Goal: Task Accomplishment & Management: Manage account settings

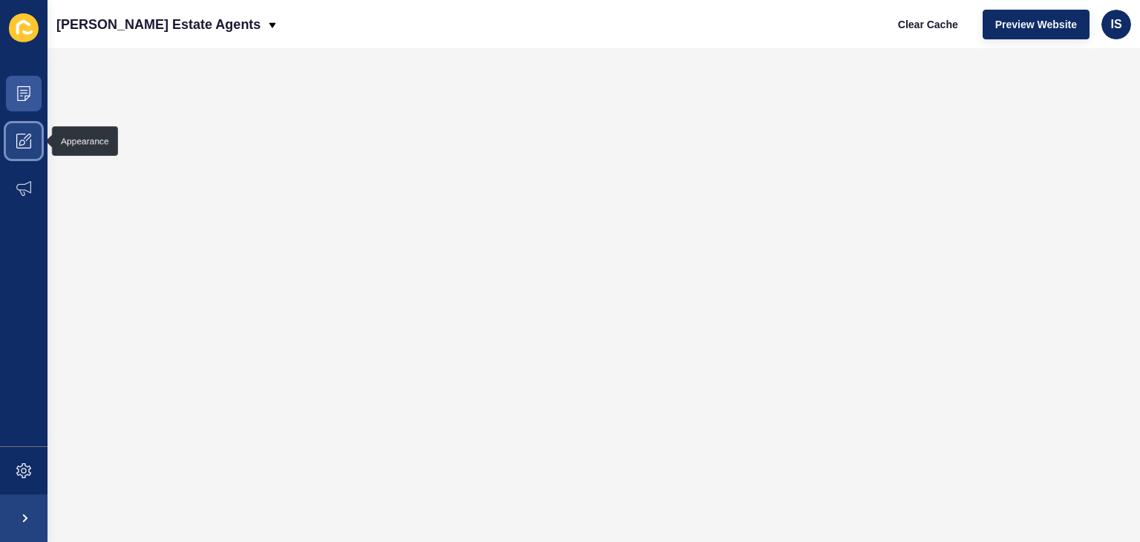
click at [23, 155] on span at bounding box center [23, 140] width 47 height 47
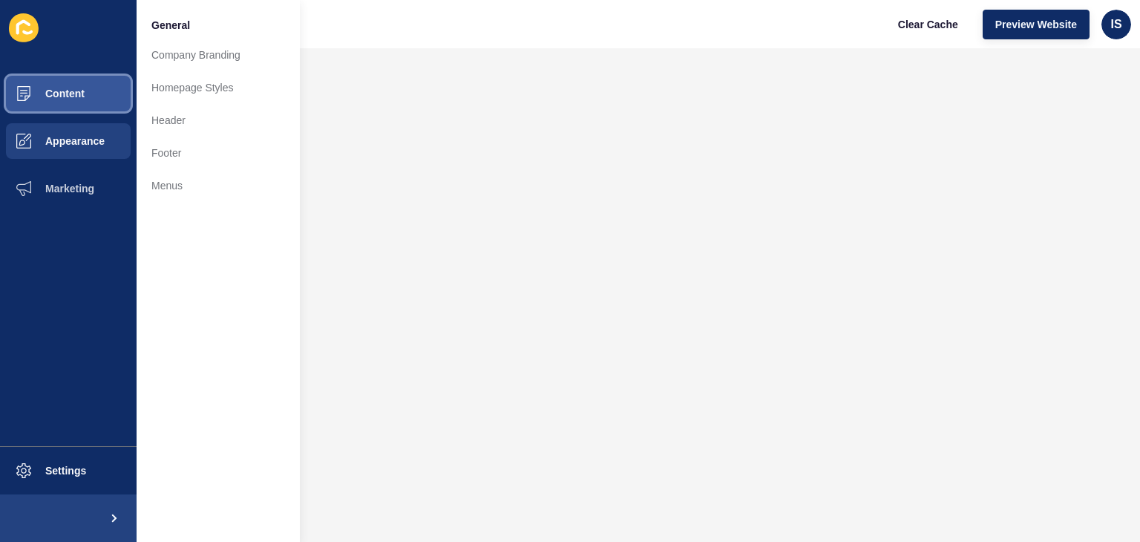
click at [103, 94] on button "Content" at bounding box center [68, 93] width 137 height 47
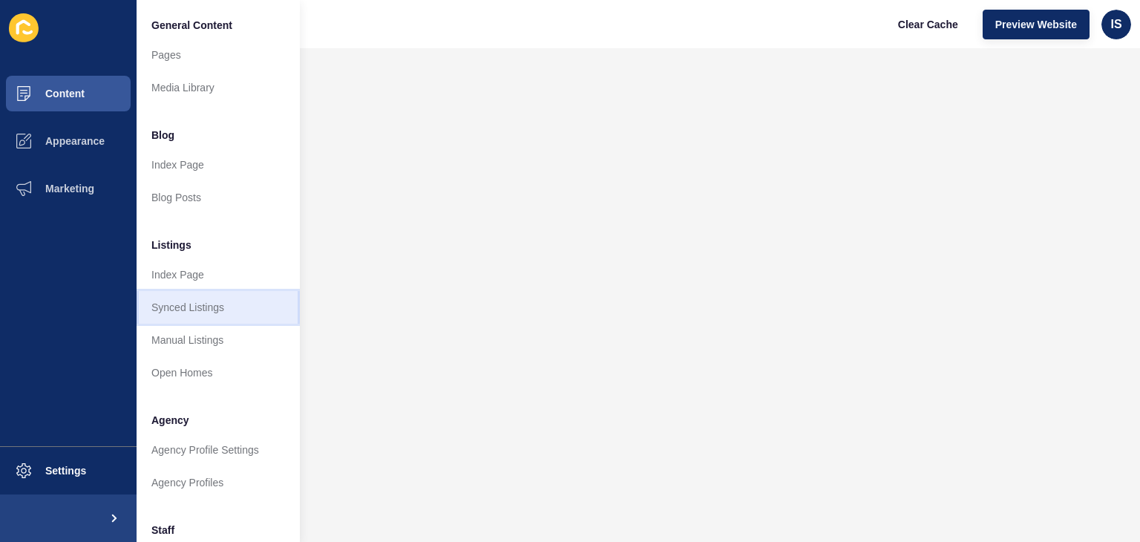
click at [221, 321] on link "Synced Listings" at bounding box center [218, 307] width 163 height 33
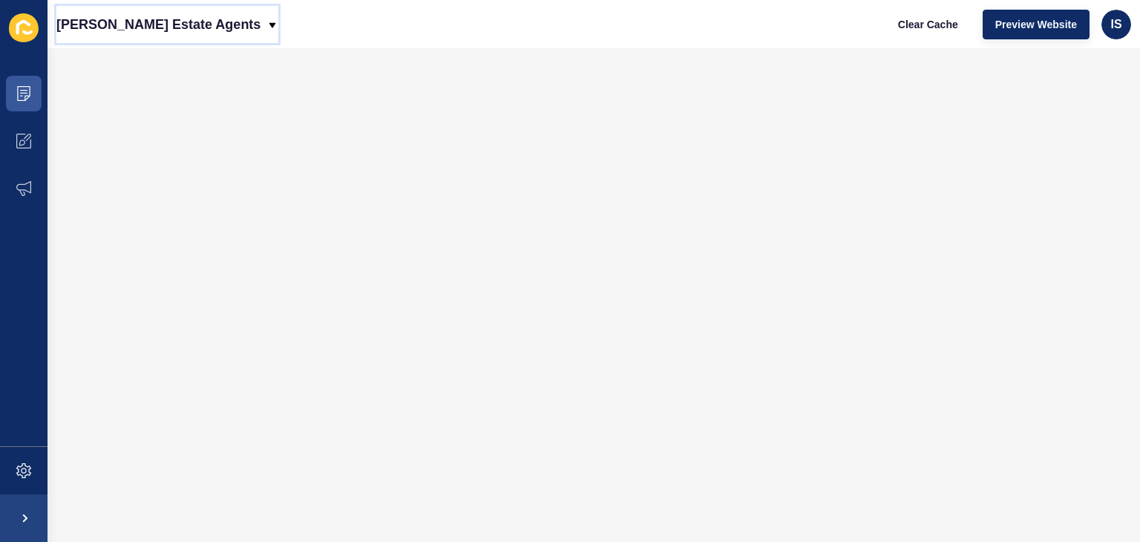
click at [214, 24] on p "[PERSON_NAME] Estate Agents" at bounding box center [158, 24] width 204 height 37
drag, startPoint x: 312, startPoint y: 30, endPoint x: 295, endPoint y: 35, distance: 17.8
click at [300, 33] on div "[PERSON_NAME] Estate Agents Clear Cache Preview Website IS" at bounding box center [593, 24] width 1092 height 48
click at [230, 22] on p "[PERSON_NAME] Estate Agents" at bounding box center [158, 24] width 204 height 37
click at [269, 26] on icon at bounding box center [272, 24] width 7 height 5
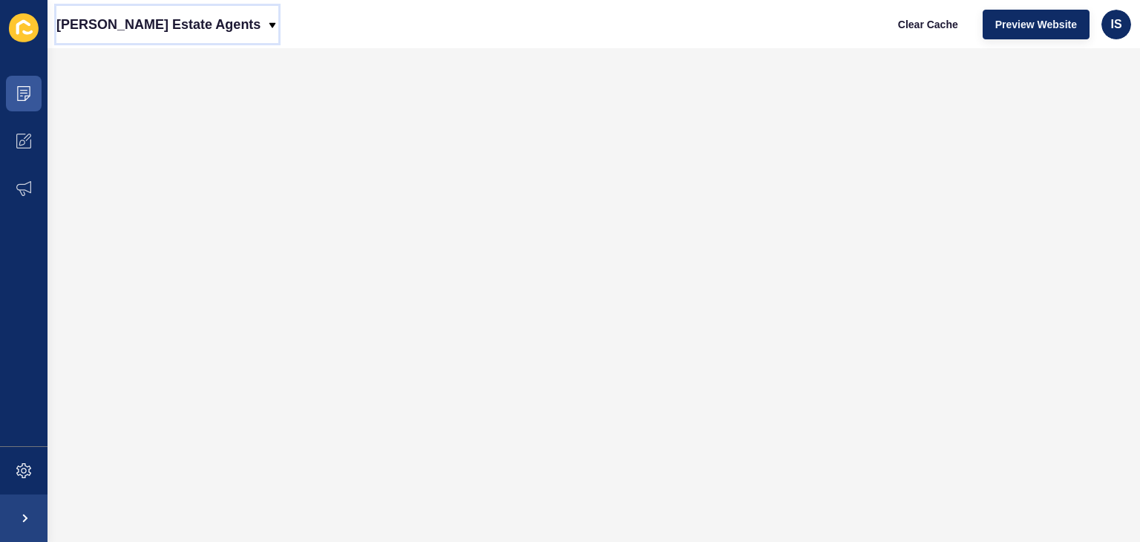
click at [266, 27] on icon at bounding box center [272, 25] width 12 height 12
click at [312, 30] on div "[PERSON_NAME] Estate Agents Clear Cache Preview Website IS" at bounding box center [593, 24] width 1092 height 48
